Goal: Information Seeking & Learning: Find specific page/section

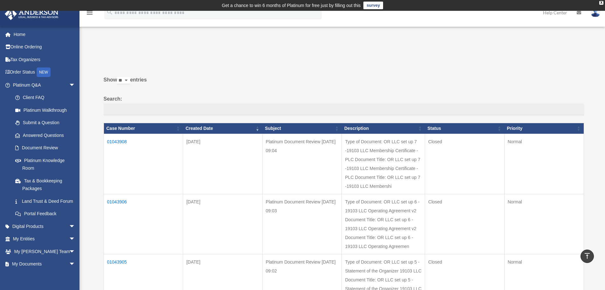
scroll to position [381, 0]
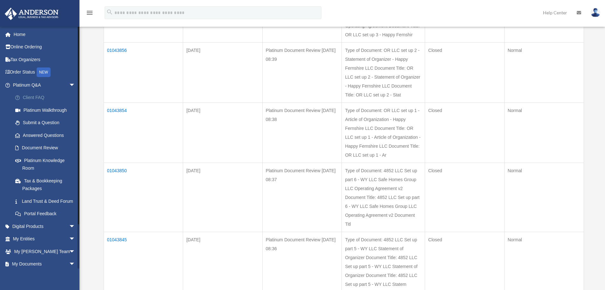
scroll to position [392, 0]
click at [52, 161] on link "Platinum Knowledge Room" at bounding box center [47, 164] width 76 height 20
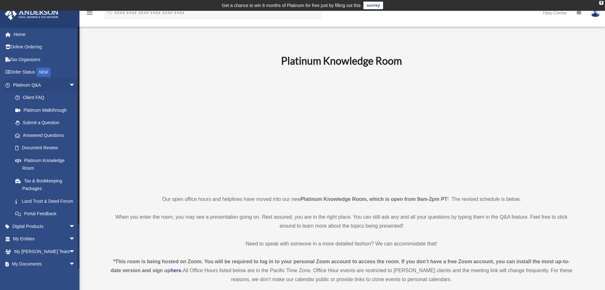
click at [1, 142] on li "Platinum Q&A arrow_drop_down Client FAQ Platinum Walkthrough Submit a Question …" at bounding box center [42, 149] width 85 height 141
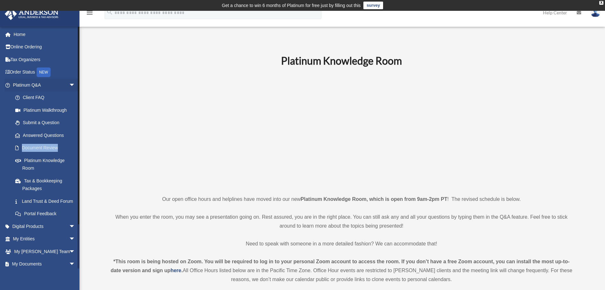
click at [0, 142] on li "Platinum Q&A arrow_drop_down Client FAQ Platinum Walkthrough Submit a Question …" at bounding box center [42, 149] width 85 height 141
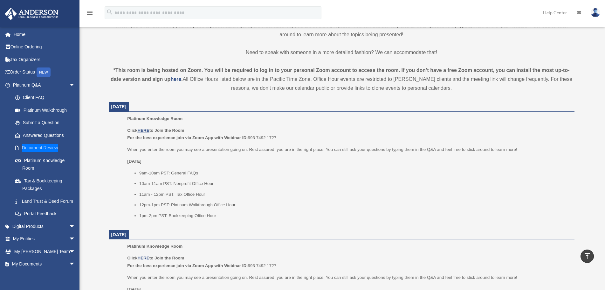
scroll to position [191, 0]
click at [140, 131] on u "HERE" at bounding box center [143, 130] width 12 height 5
